Goal: Transaction & Acquisition: Subscribe to service/newsletter

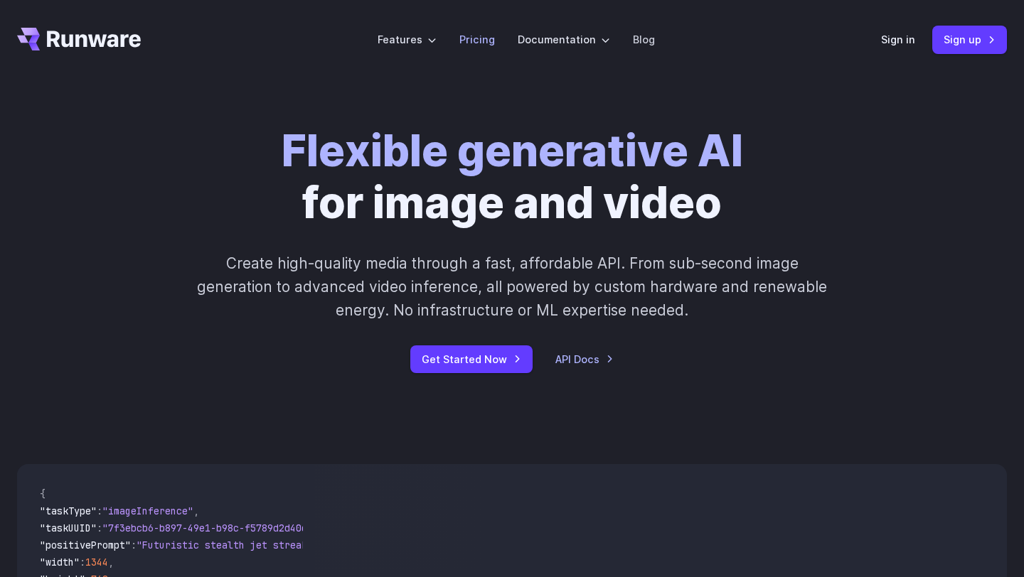
click at [481, 40] on link "Pricing" at bounding box center [477, 39] width 36 height 16
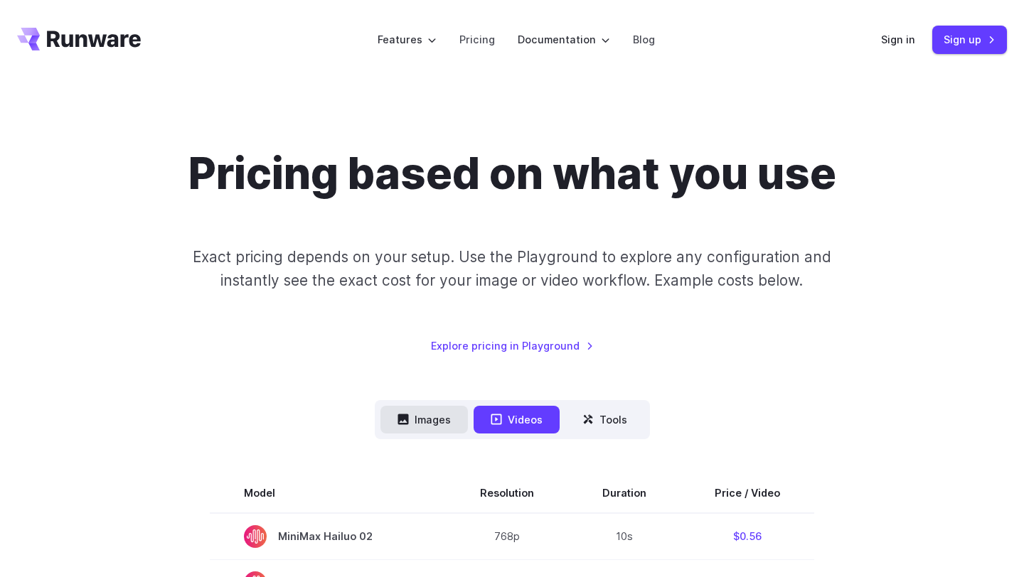
click at [430, 421] on button "Images" at bounding box center [423, 420] width 87 height 28
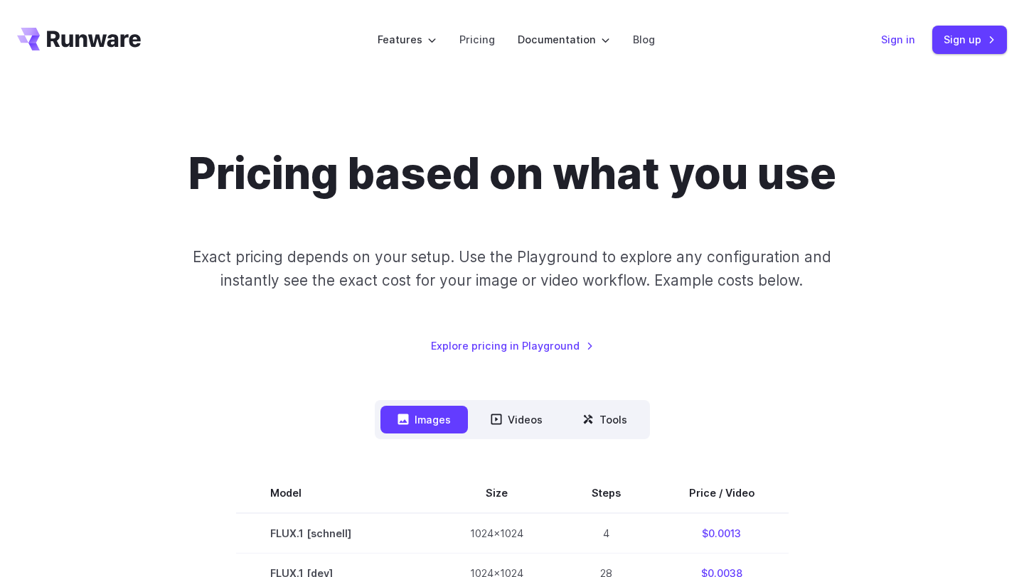
click at [899, 38] on link "Sign in" at bounding box center [898, 39] width 34 height 16
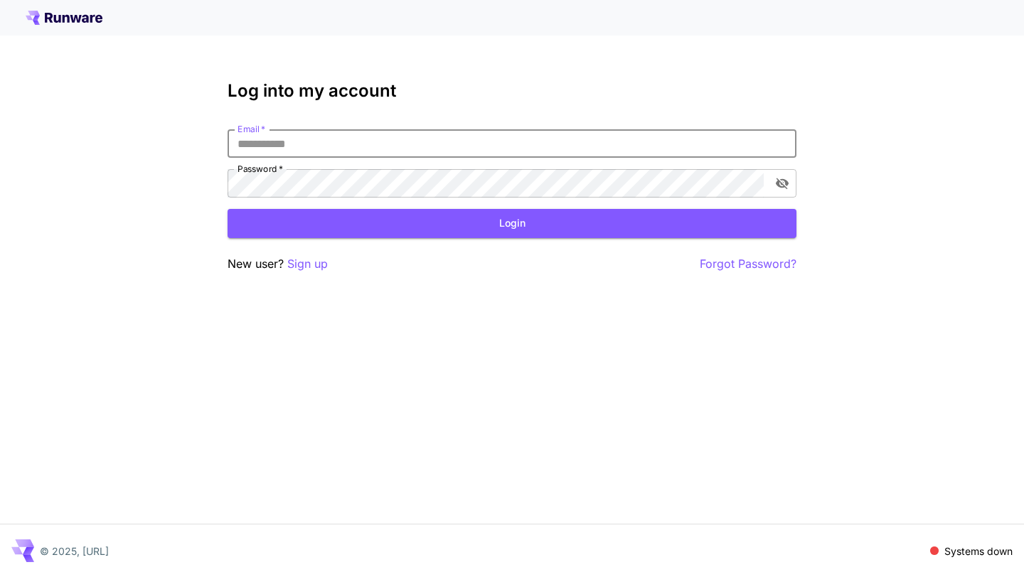
click at [328, 147] on input "Email   *" at bounding box center [512, 143] width 569 height 28
click at [285, 144] on input "Email   *" at bounding box center [512, 143] width 569 height 28
click at [363, 316] on div "Log into my account Email   * Email   * Password   * Password   * Login New use…" at bounding box center [512, 288] width 1024 height 577
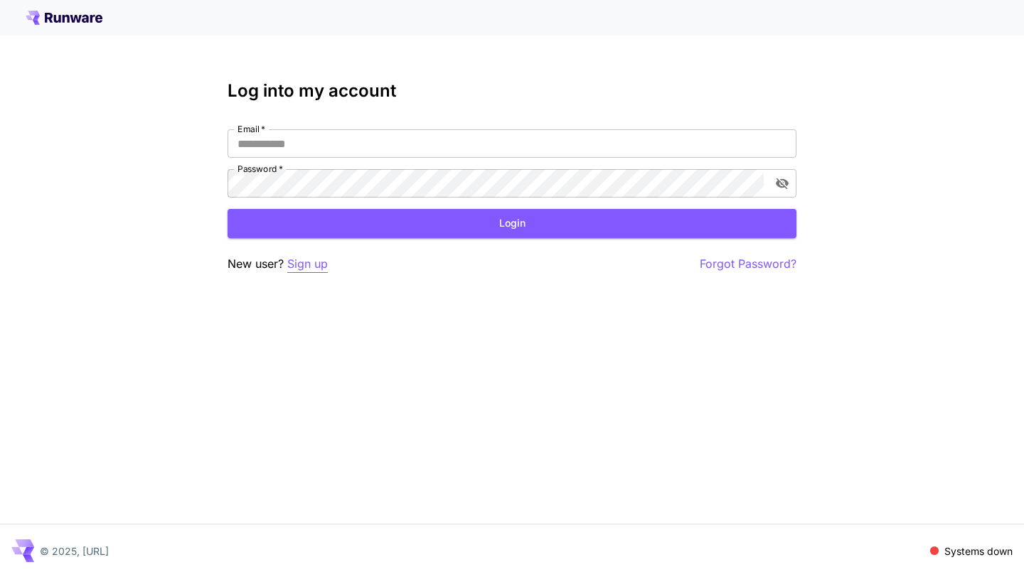
click at [314, 261] on p "Sign up" at bounding box center [307, 264] width 41 height 18
